Goal: Navigation & Orientation: Find specific page/section

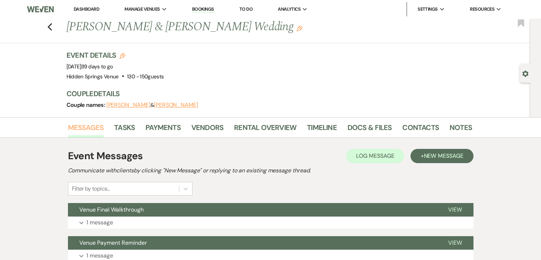
click at [93, 126] on link "Messages" at bounding box center [86, 130] width 36 height 16
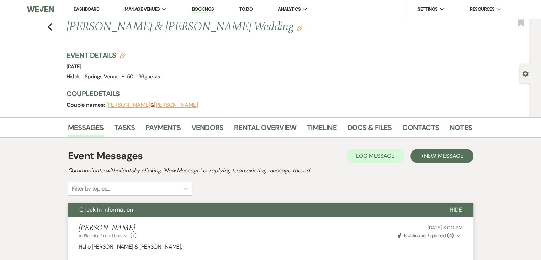
click at [86, 6] on link "Dashboard" at bounding box center [87, 9] width 26 height 6
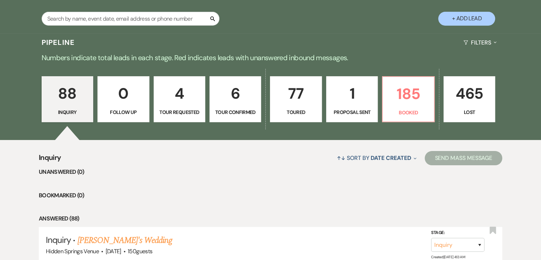
scroll to position [146, 0]
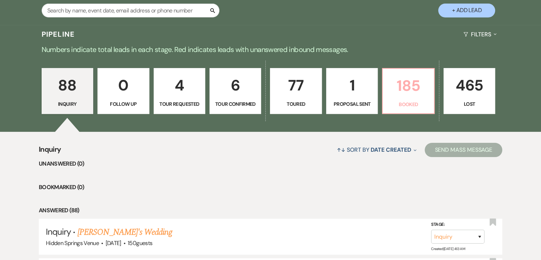
click at [414, 95] on p "185" at bounding box center [408, 86] width 42 height 24
